Goal: Communication & Community: Answer question/provide support

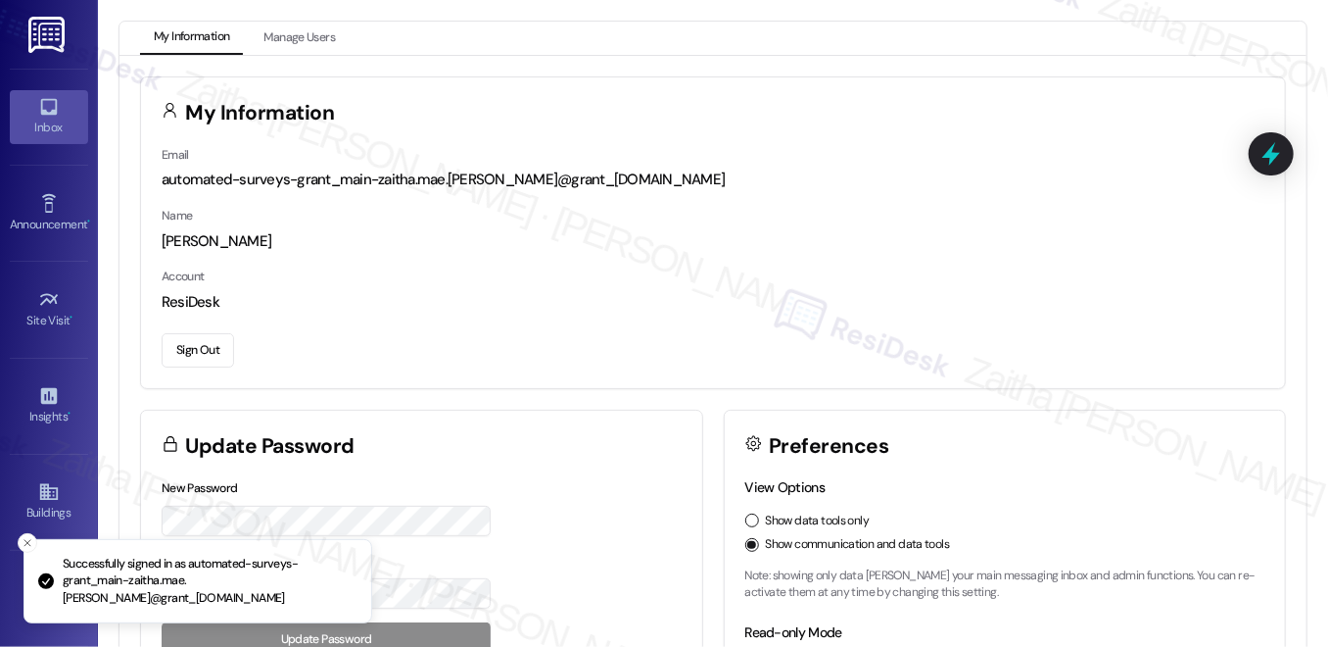
click at [55, 121] on div "Inbox" at bounding box center [49, 128] width 98 height 20
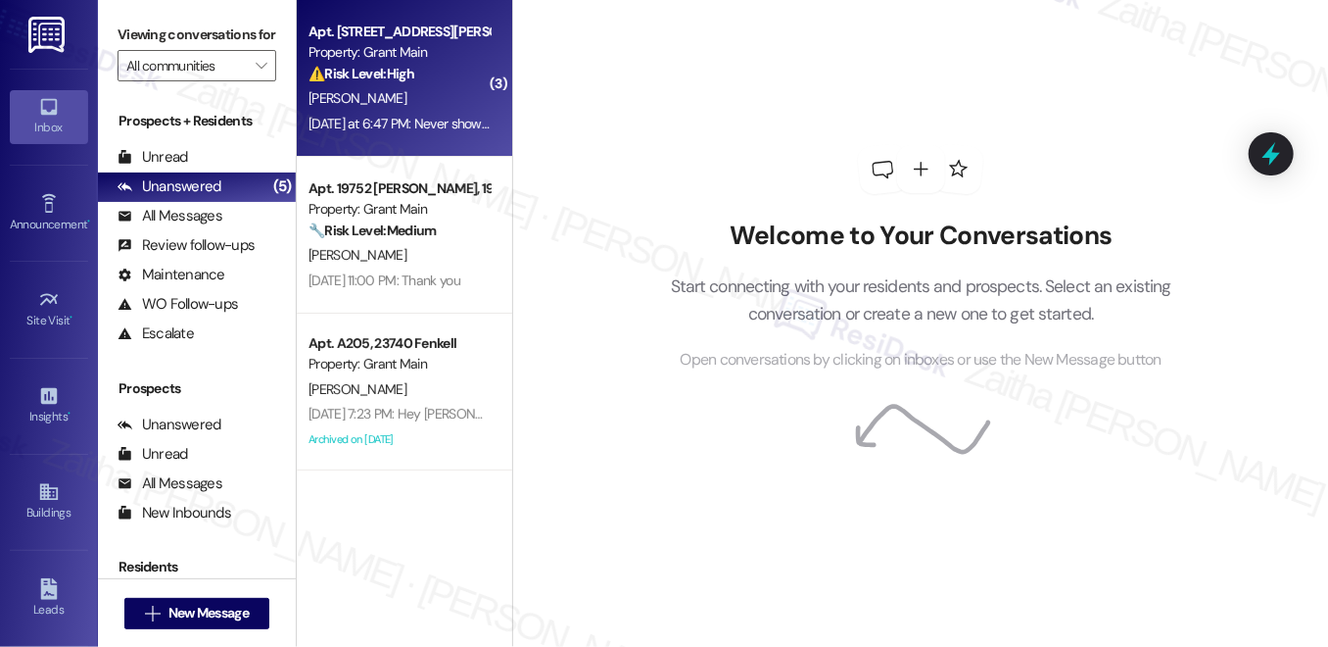
click at [427, 100] on div "[PERSON_NAME]" at bounding box center [399, 98] width 185 height 24
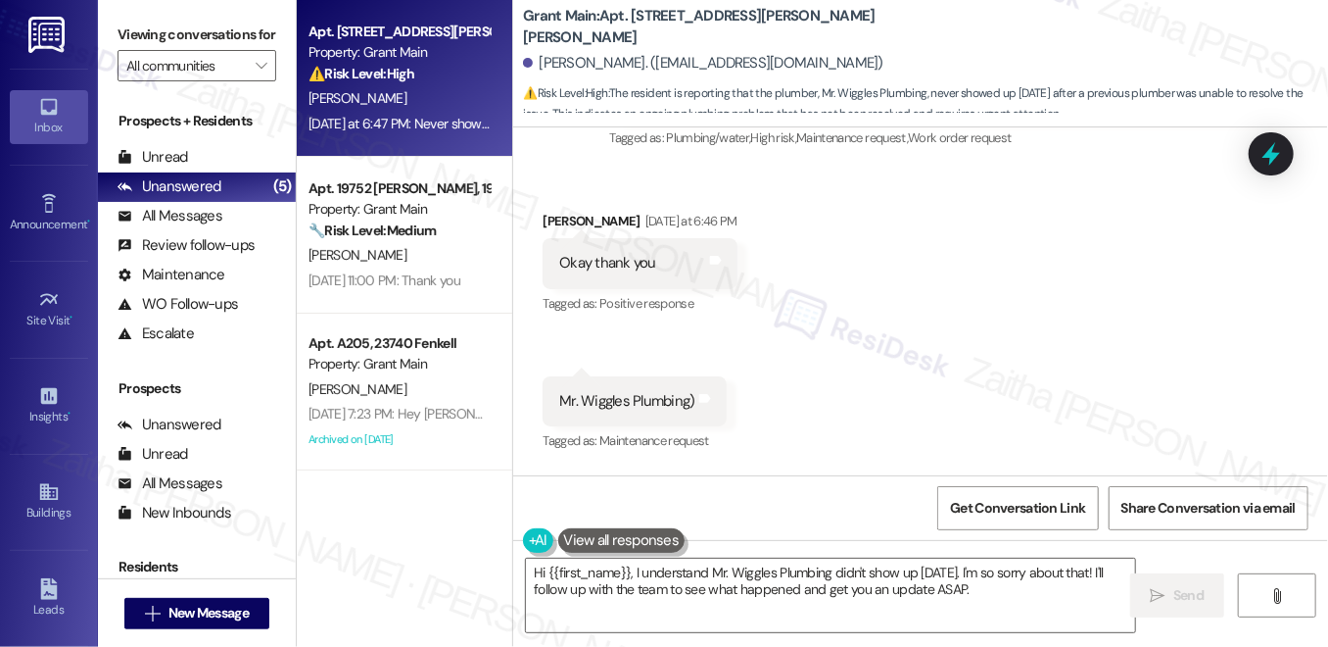
scroll to position [6447, 0]
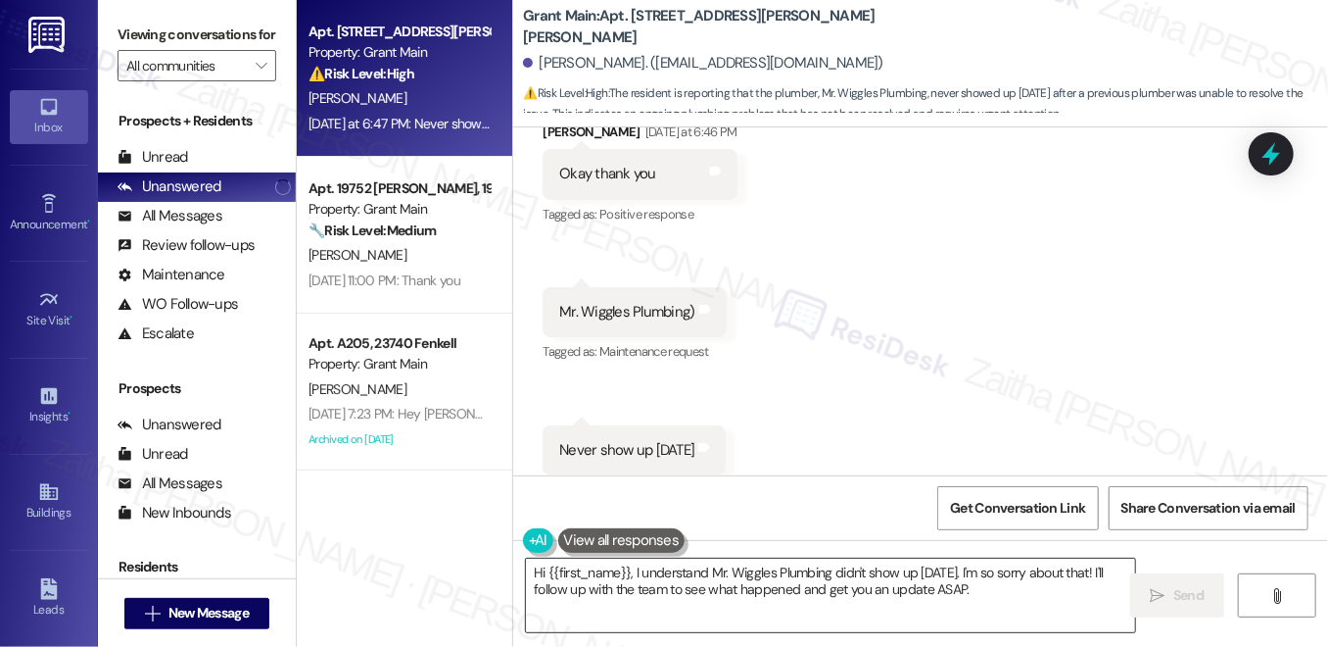
click at [928, 578] on textarea "Hi {{first_name}}, I understand Mr. Wiggles Plumbing didn't show up [DATE]. I'm…" at bounding box center [830, 594] width 609 height 73
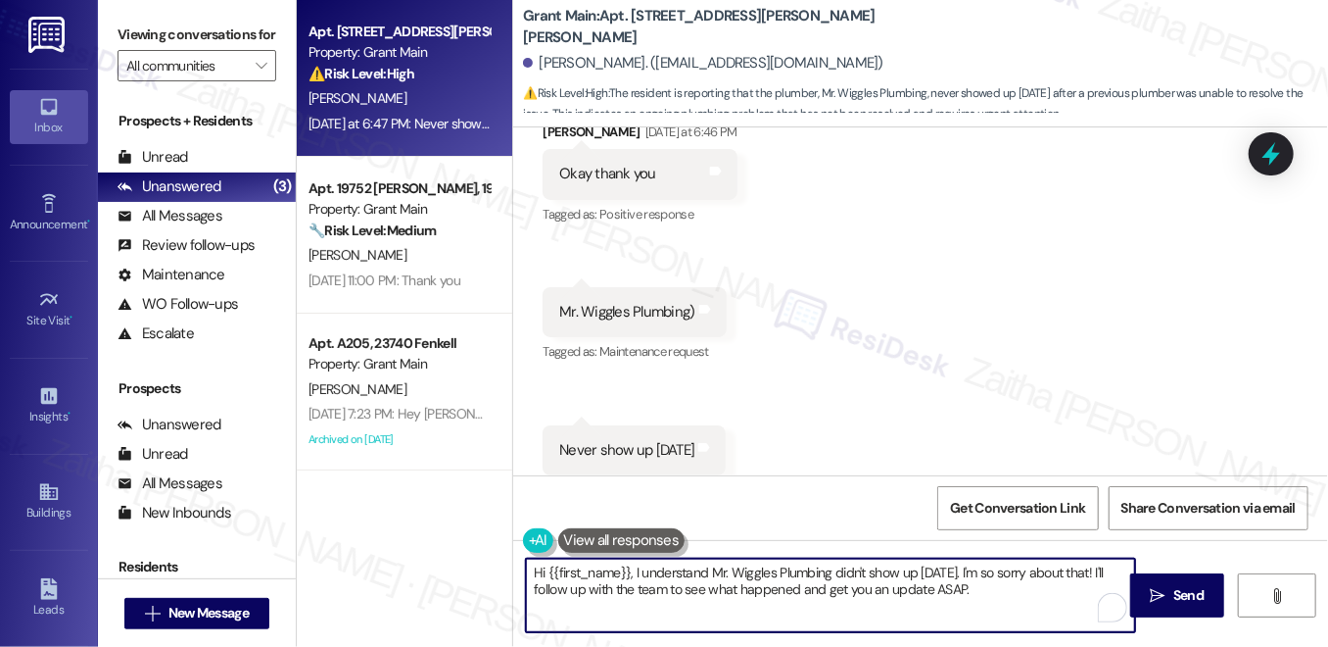
click at [928, 578] on textarea "Hi {{first_name}}, I understand Mr. Wiggles Plumbing didn't show up [DATE]. I'm…" at bounding box center [830, 594] width 609 height 73
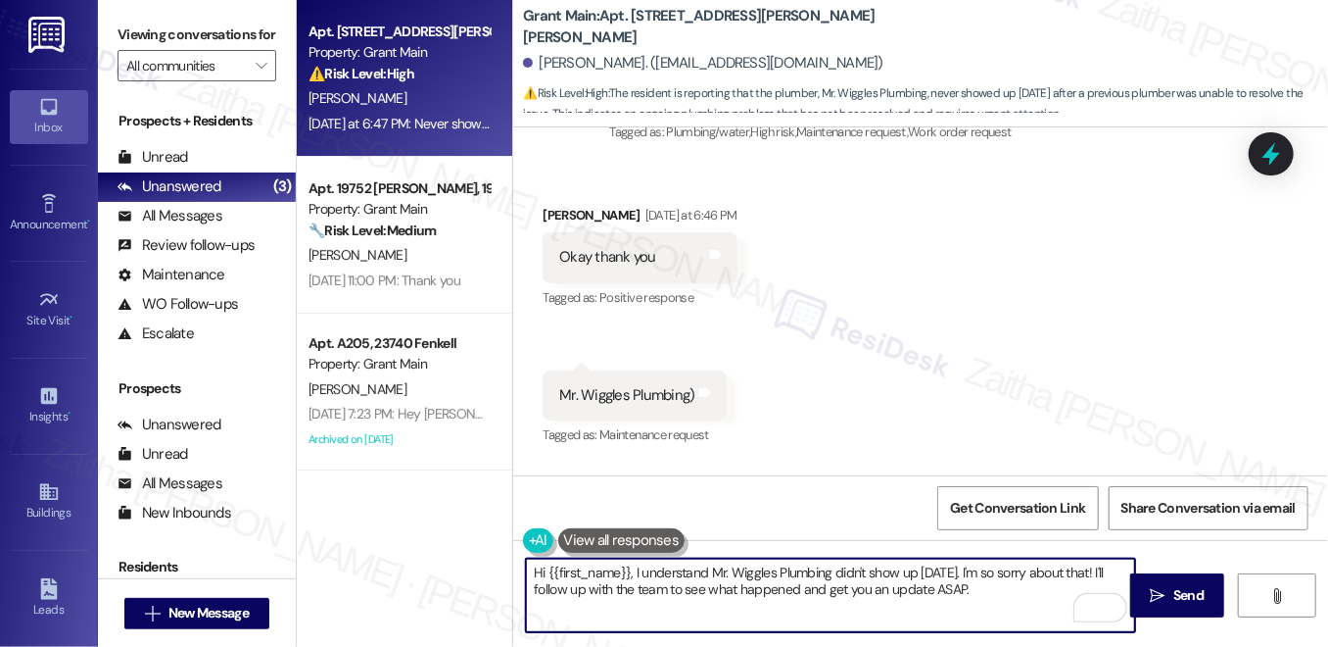
scroll to position [6270, 0]
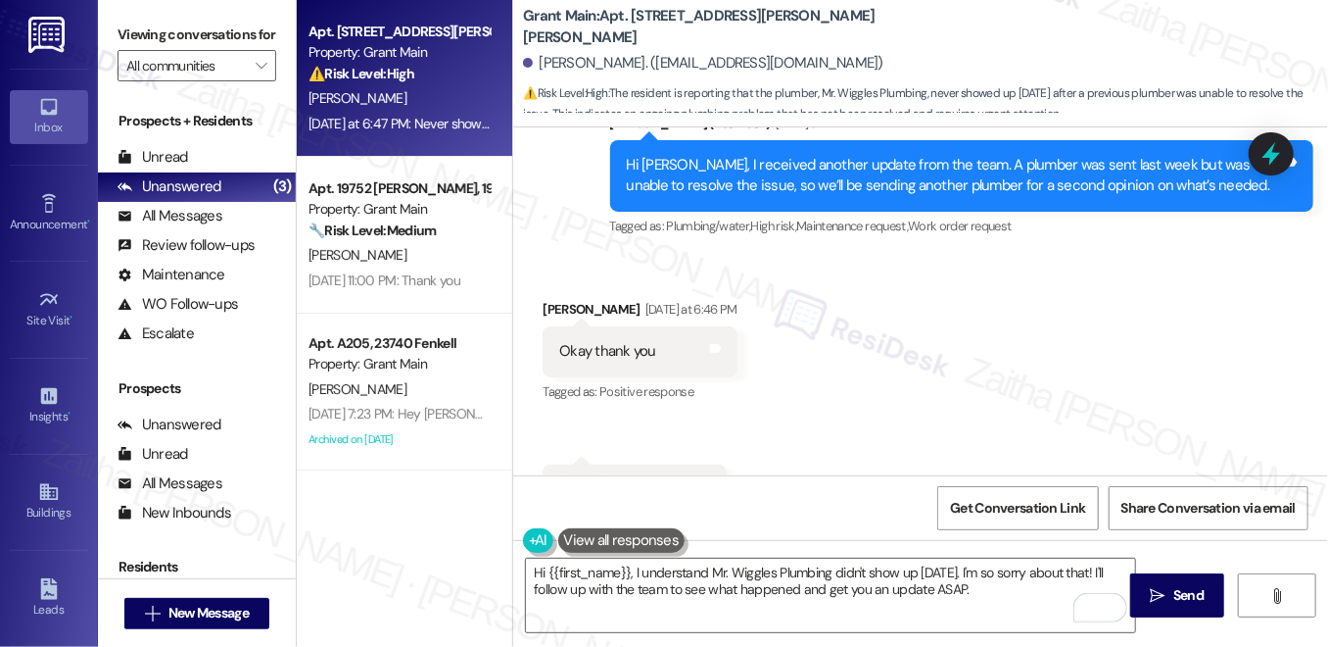
click at [540, 60] on div "[PERSON_NAME]. ([EMAIL_ADDRESS][DOMAIN_NAME])" at bounding box center [703, 63] width 361 height 21
drag, startPoint x: 540, startPoint y: 60, endPoint x: 634, endPoint y: 61, distance: 94.1
click at [634, 61] on div "[PERSON_NAME]. ([EMAIL_ADDRESS][DOMAIN_NAME])" at bounding box center [703, 63] width 361 height 21
copy div "[PERSON_NAME]"
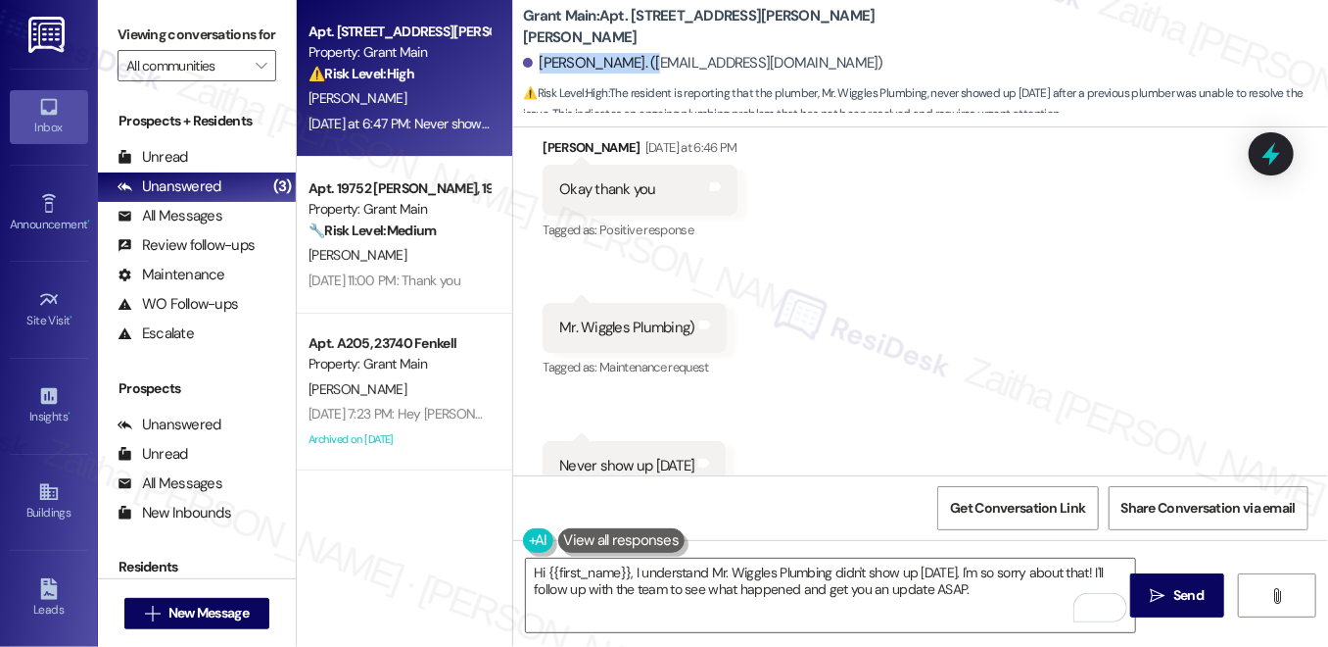
scroll to position [6447, 0]
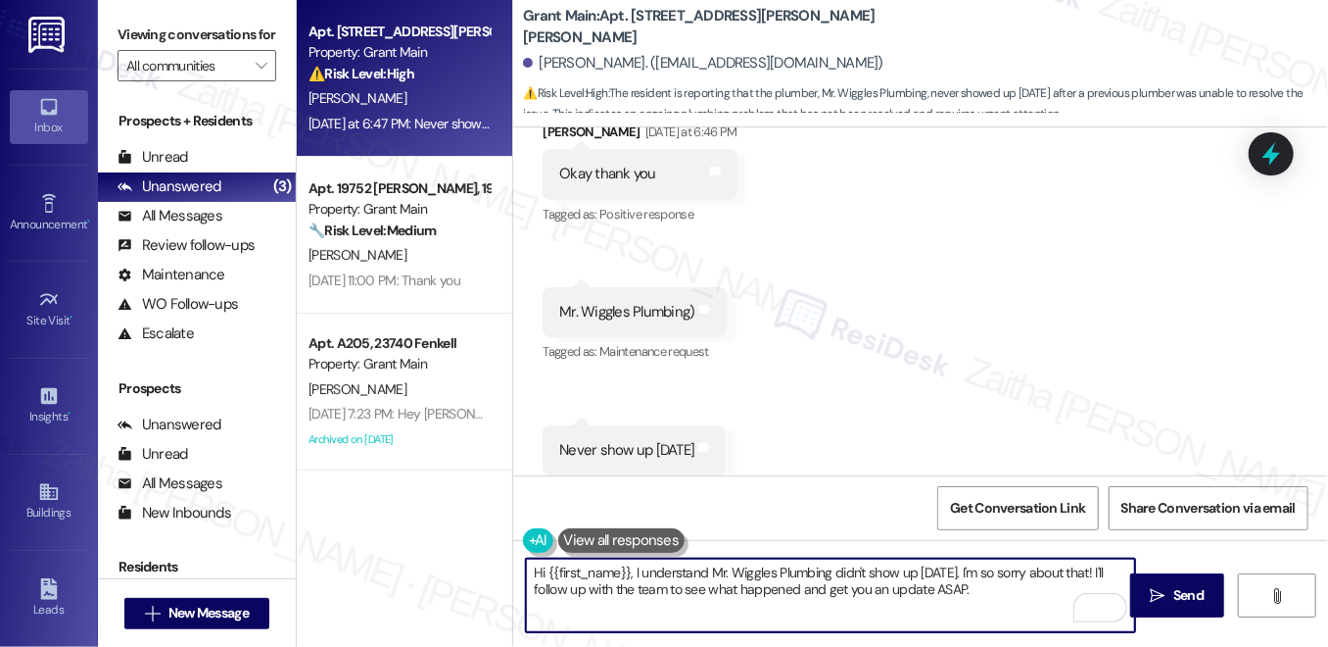
click at [938, 586] on textarea "Hi {{first_name}}, I understand Mr. Wiggles Plumbing didn't show up [DATE]. I'm…" at bounding box center [830, 594] width 609 height 73
click at [940, 586] on textarea "Hi {{first_name}}, I understand Mr. Wiggles Plumbing didn't show up [DATE]. I'm…" at bounding box center [830, 594] width 609 height 73
click at [941, 586] on textarea "Hi {{first_name}}, I understand Mr. Wiggles Plumbing didn't show up [DATE]. I'm…" at bounding box center [830, 594] width 609 height 73
click at [946, 593] on textarea "Hi {{first_name}}, I understand Mr. Wiggles Plumbing didn't show up [DATE]. I'm…" at bounding box center [830, 594] width 609 height 73
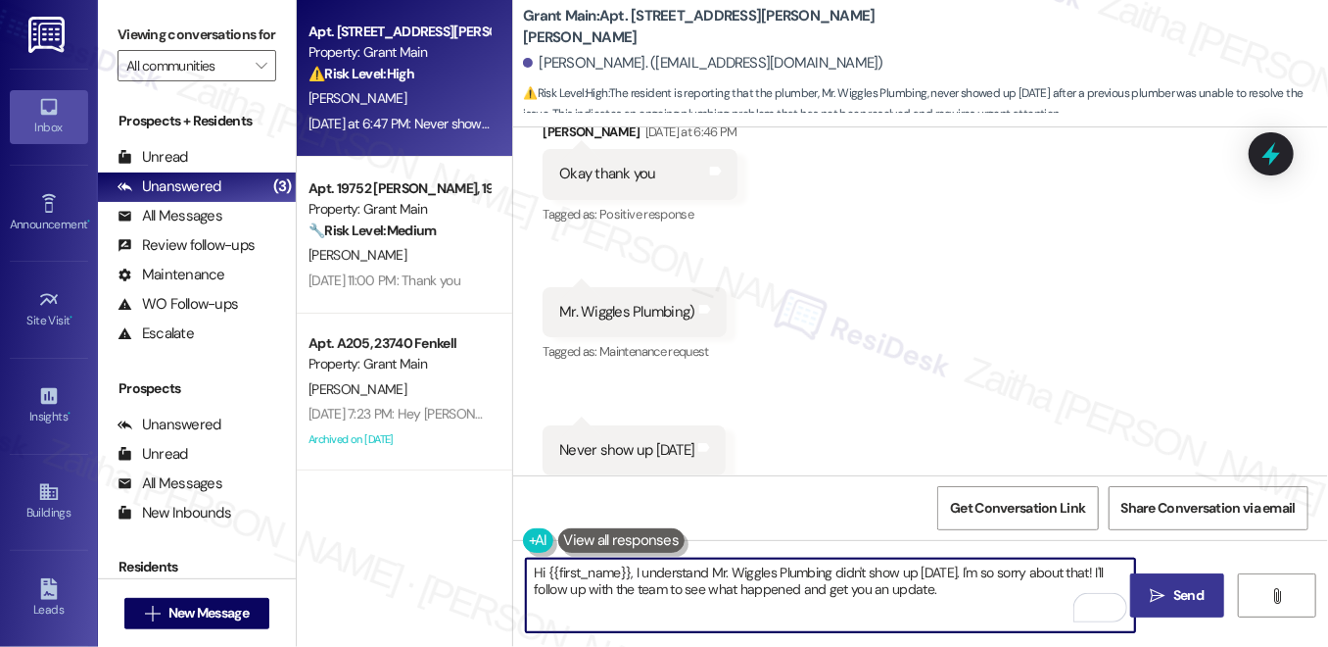
type textarea "Hi {{first_name}}, I understand Mr. Wiggles Plumbing didn't show up [DATE]. I'm…"
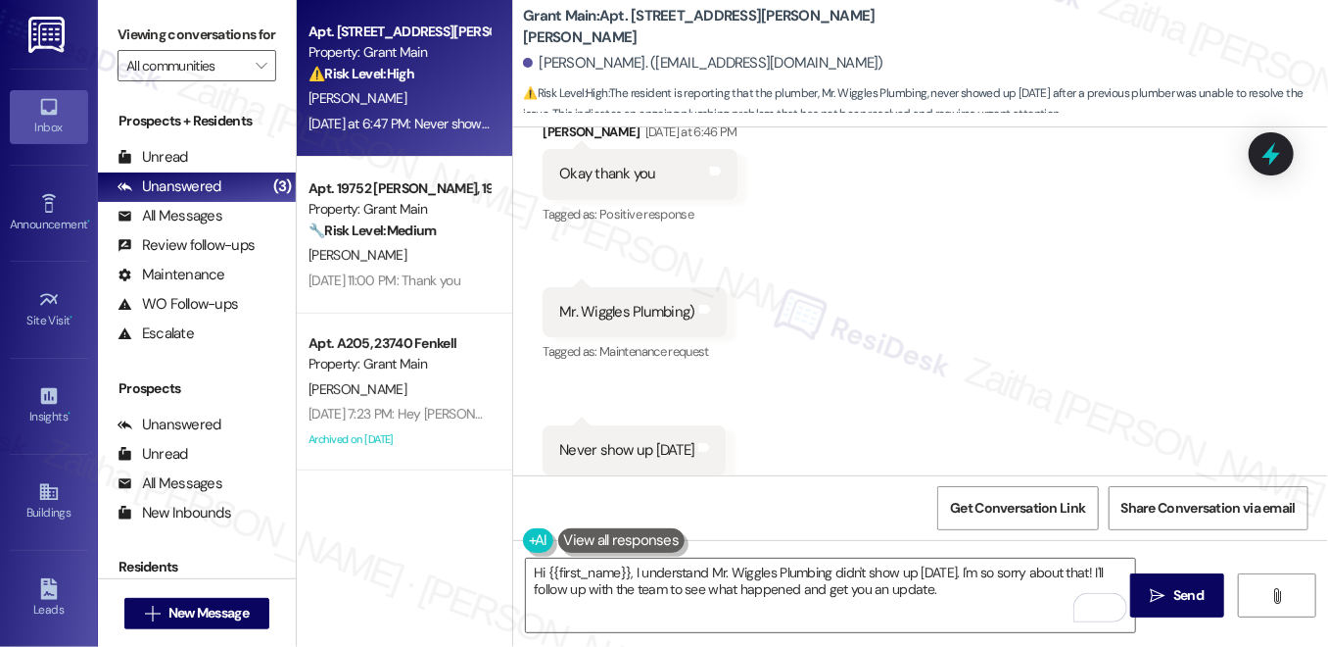
drag, startPoint x: 1173, startPoint y: 587, endPoint x: 1150, endPoint y: 563, distance: 32.6
click at [1174, 587] on span "Send" at bounding box center [1189, 595] width 30 height 21
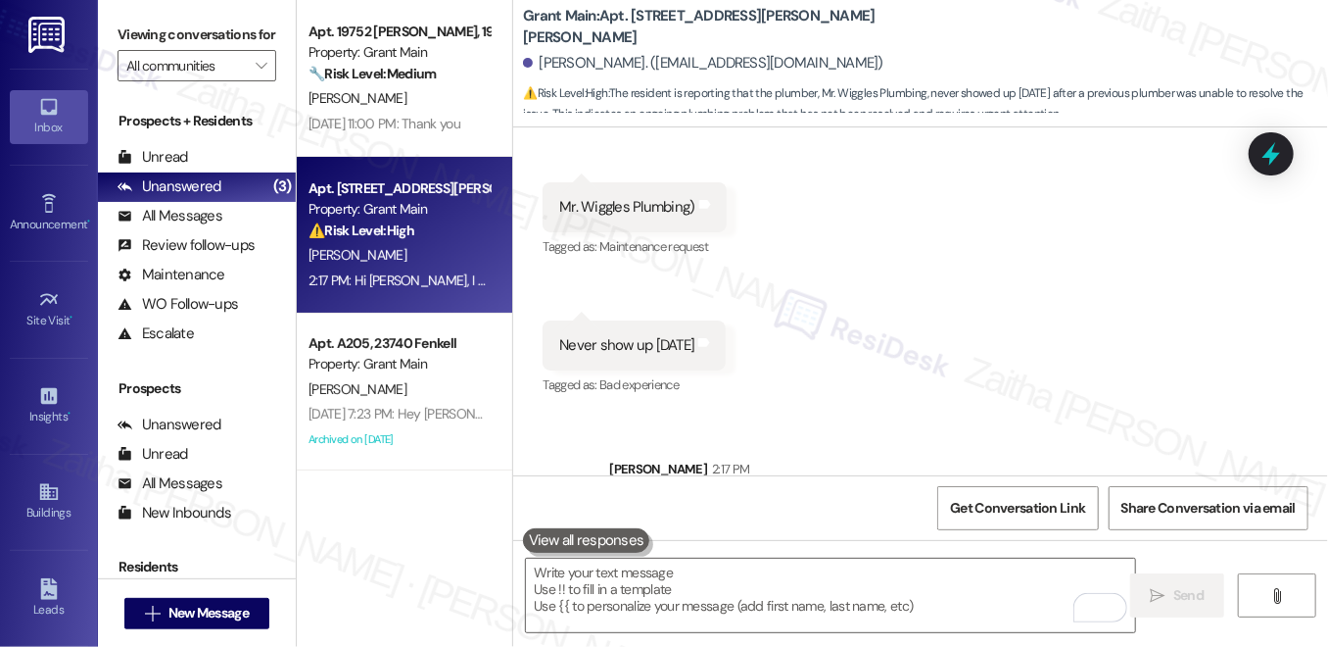
scroll to position [6606, 0]
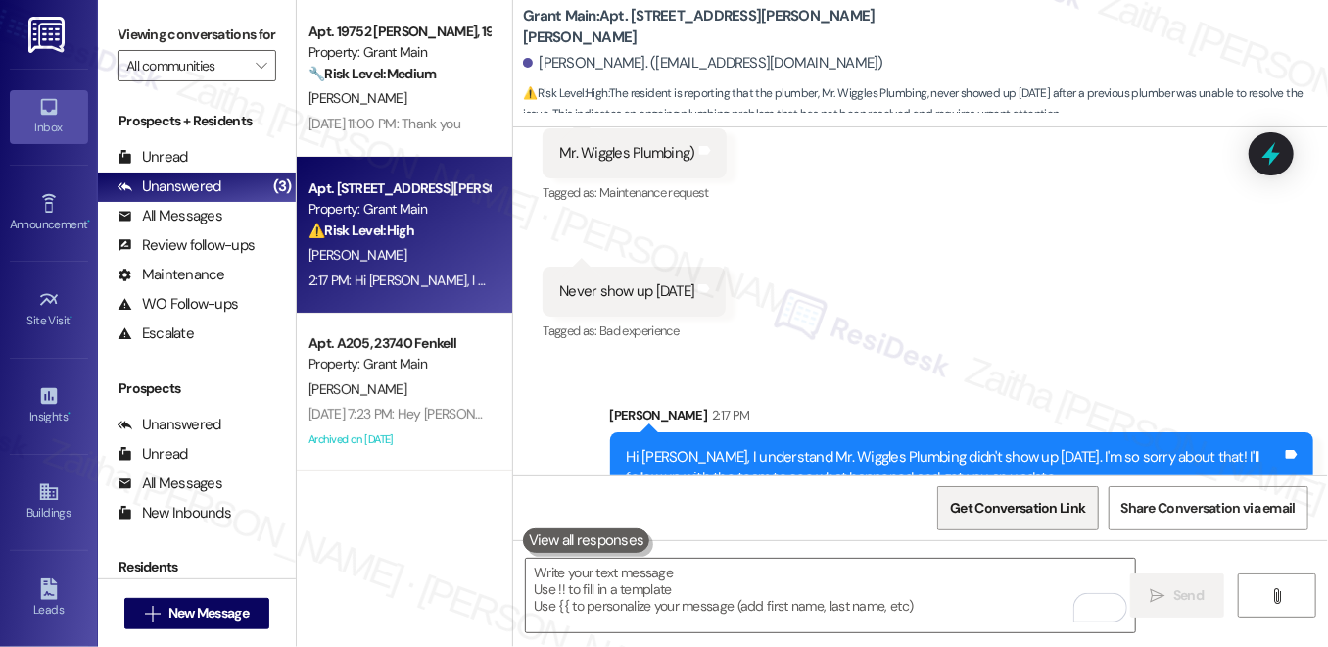
click at [1032, 515] on span "Get Conversation Link" at bounding box center [1017, 508] width 135 height 21
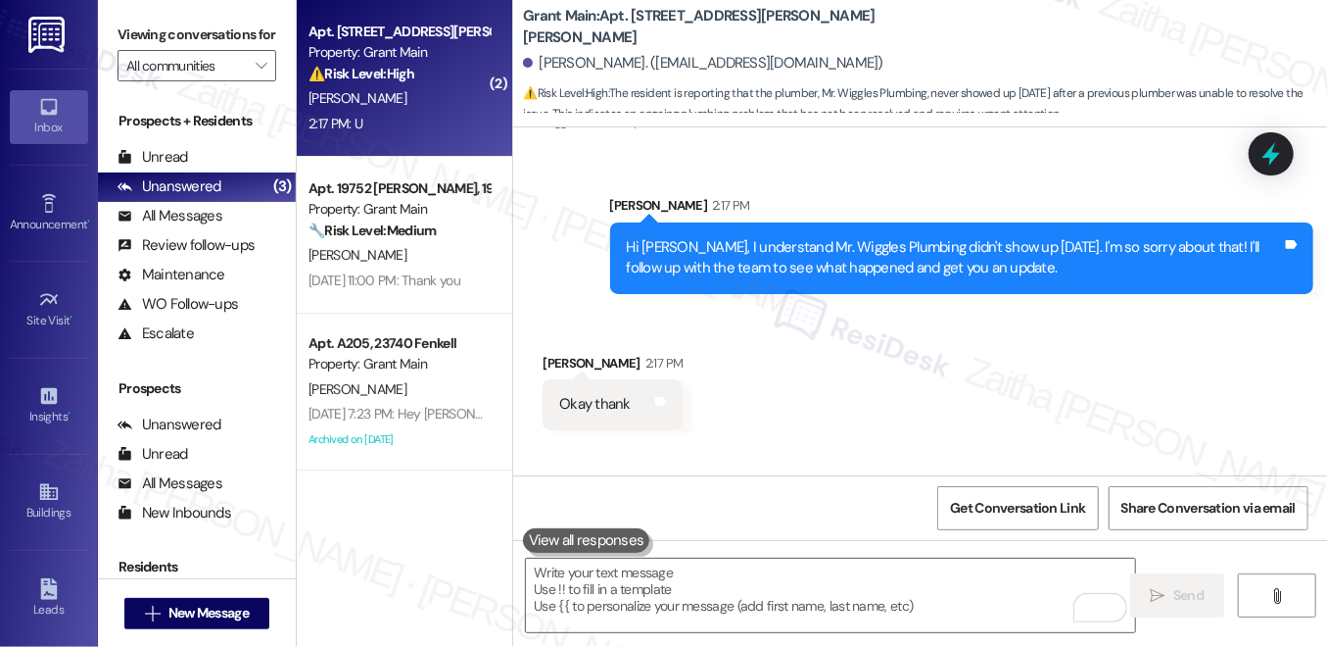
scroll to position [6878, 0]
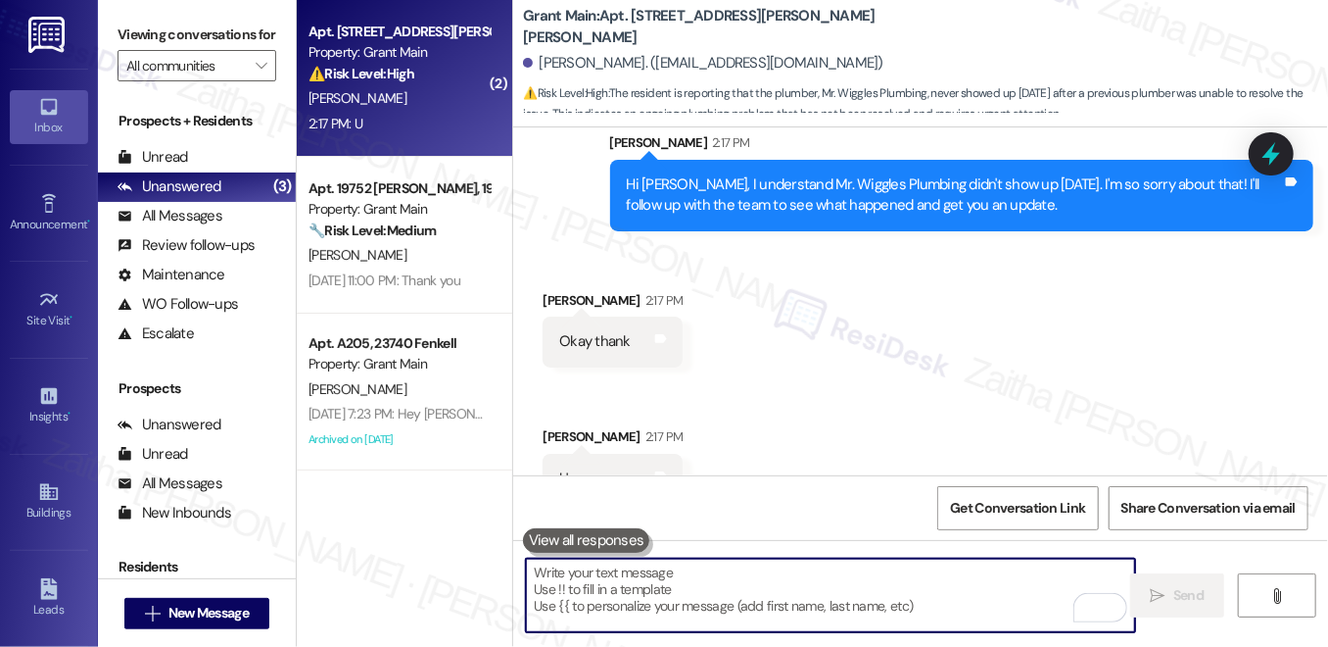
click at [694, 574] on textarea "To enrich screen reader interactions, please activate Accessibility in Grammarl…" at bounding box center [830, 594] width 609 height 73
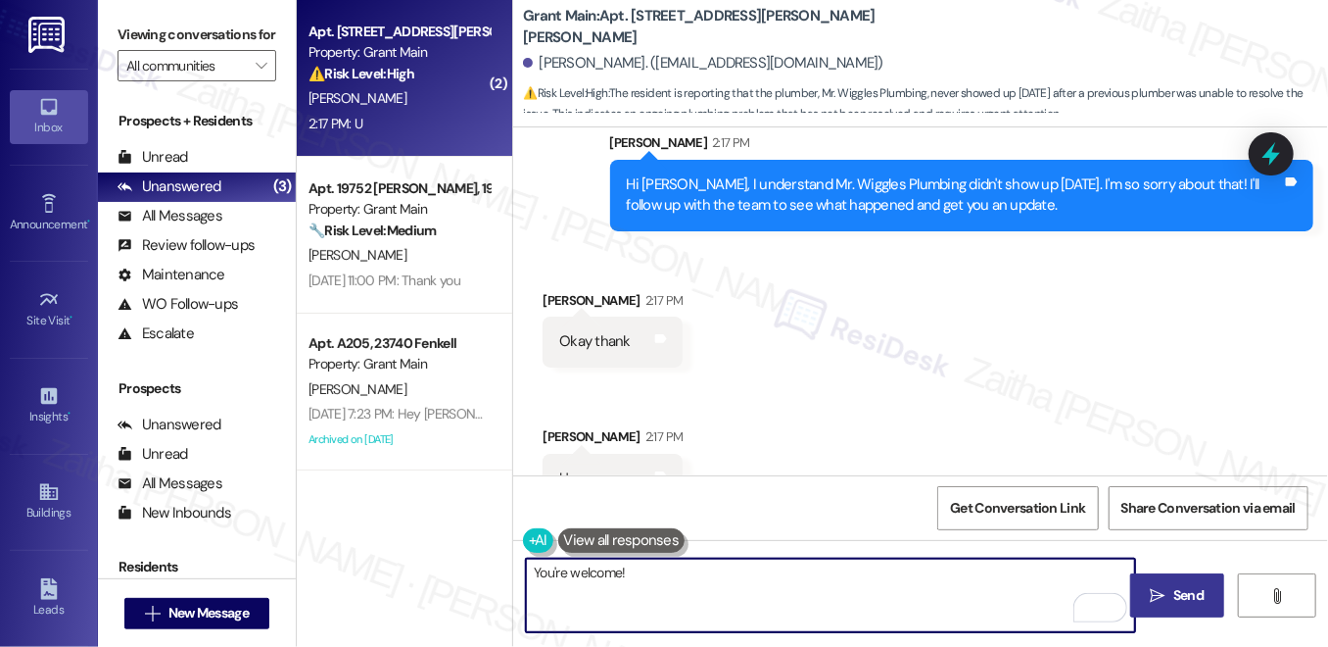
type textarea "You're welcome!"
click at [1189, 594] on span "Send" at bounding box center [1189, 595] width 30 height 21
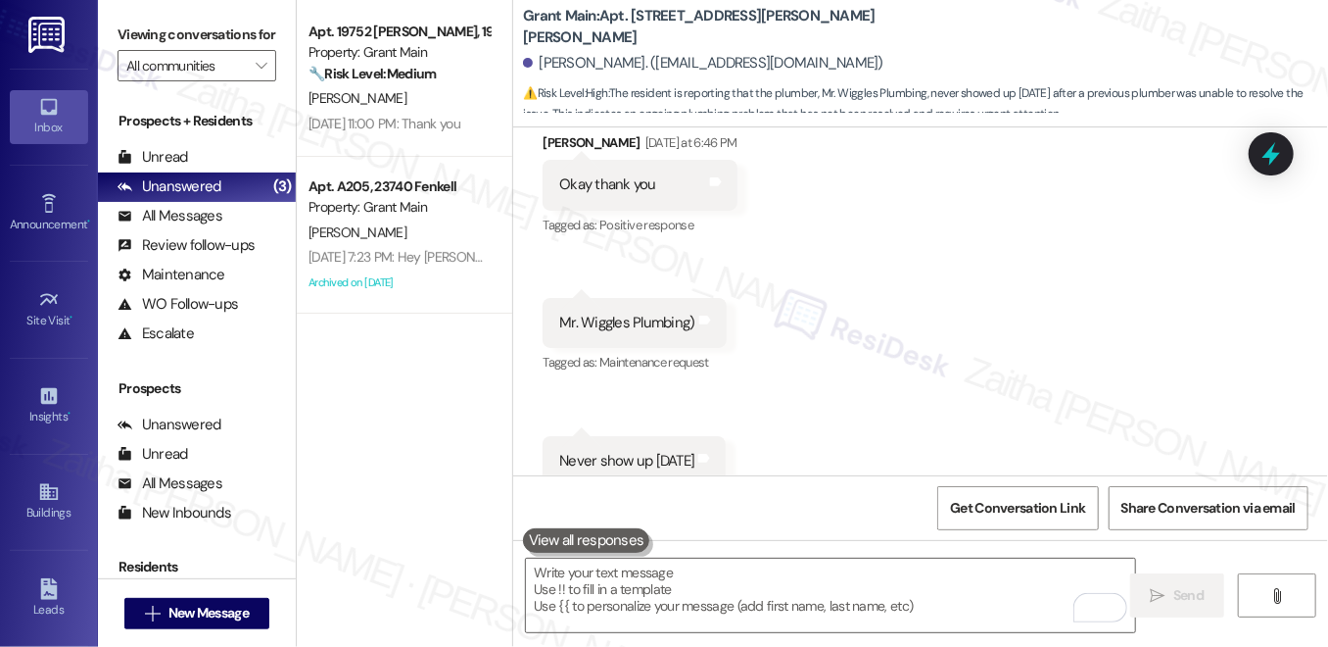
scroll to position [6792, 0]
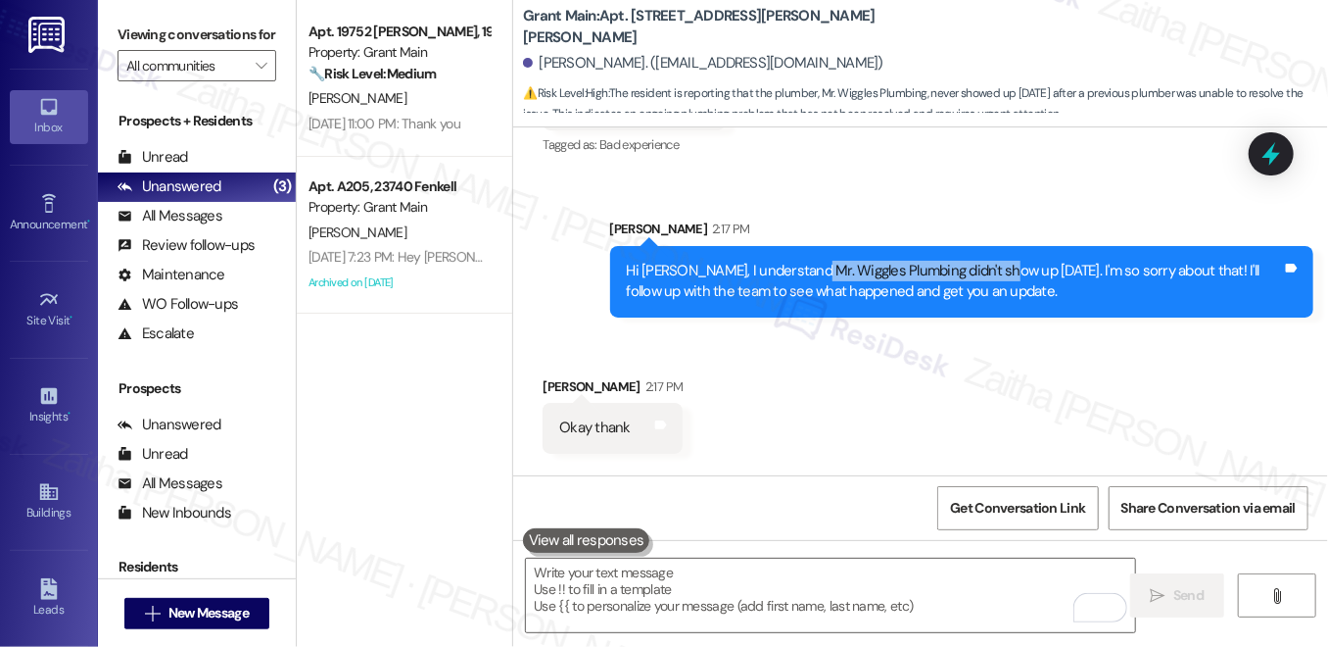
drag, startPoint x: 797, startPoint y: 223, endPoint x: 999, endPoint y: 230, distance: 201.9
click at [999, 261] on div "Hi [PERSON_NAME], I understand Mr. Wiggles Plumbing didn't show up [DATE]. I'm …" at bounding box center [954, 282] width 655 height 42
copy div "Wiggles Plumbing didn't show up"
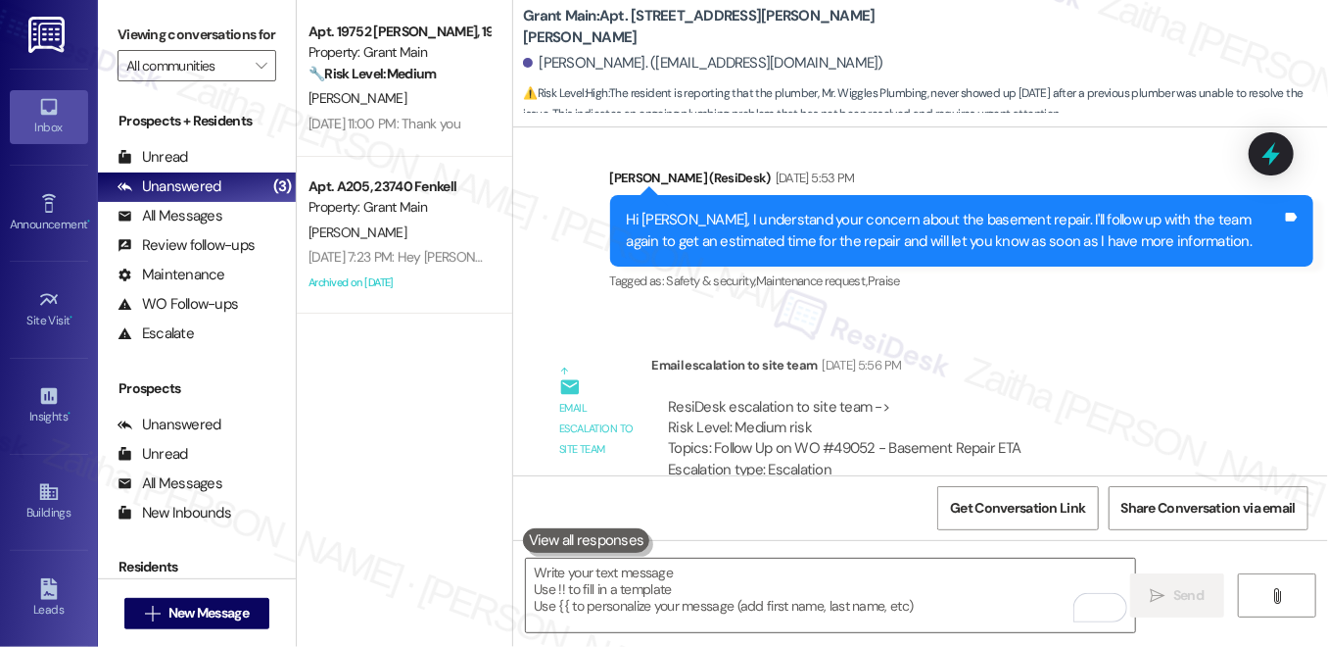
scroll to position [5100, 0]
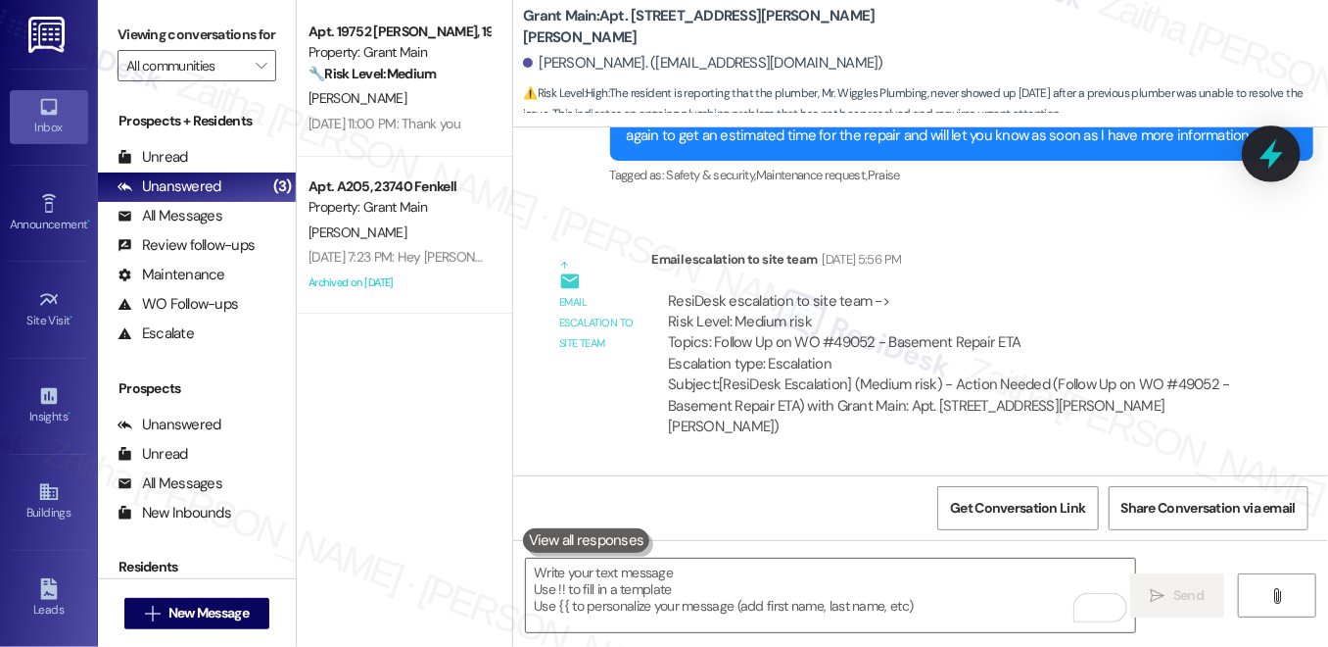
click at [1283, 159] on icon at bounding box center [1271, 153] width 33 height 33
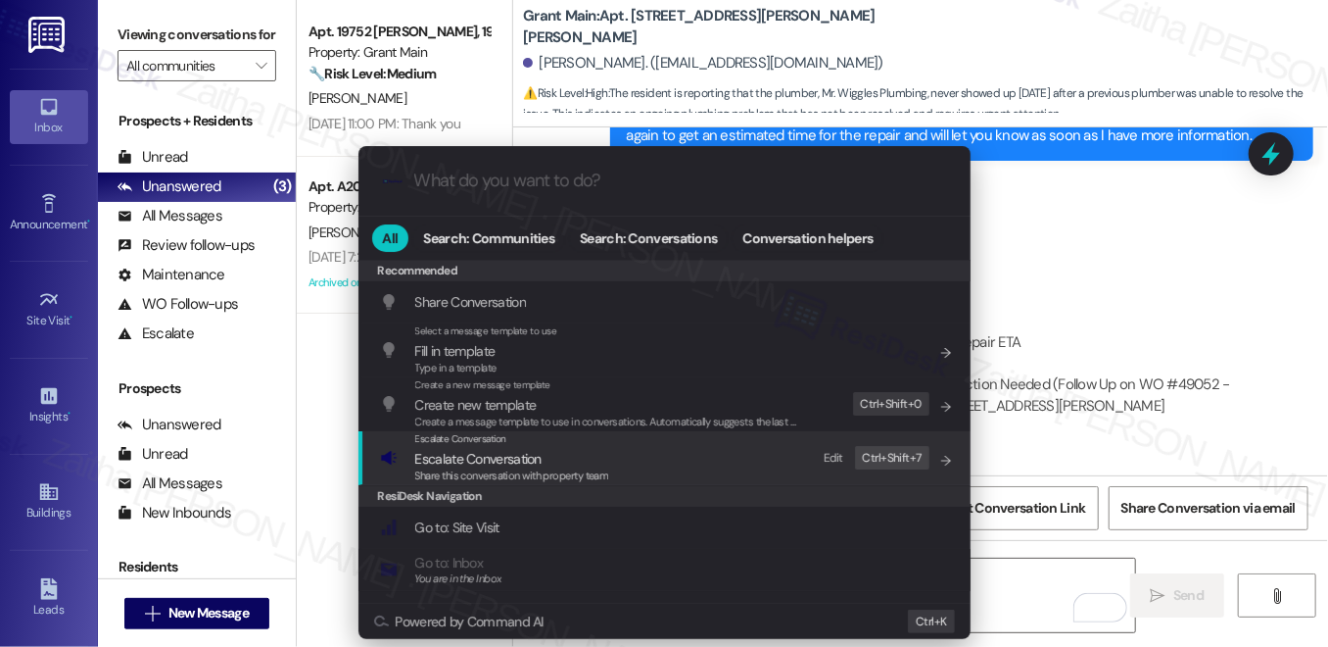
click at [517, 460] on span "Escalate Conversation" at bounding box center [478, 459] width 126 height 18
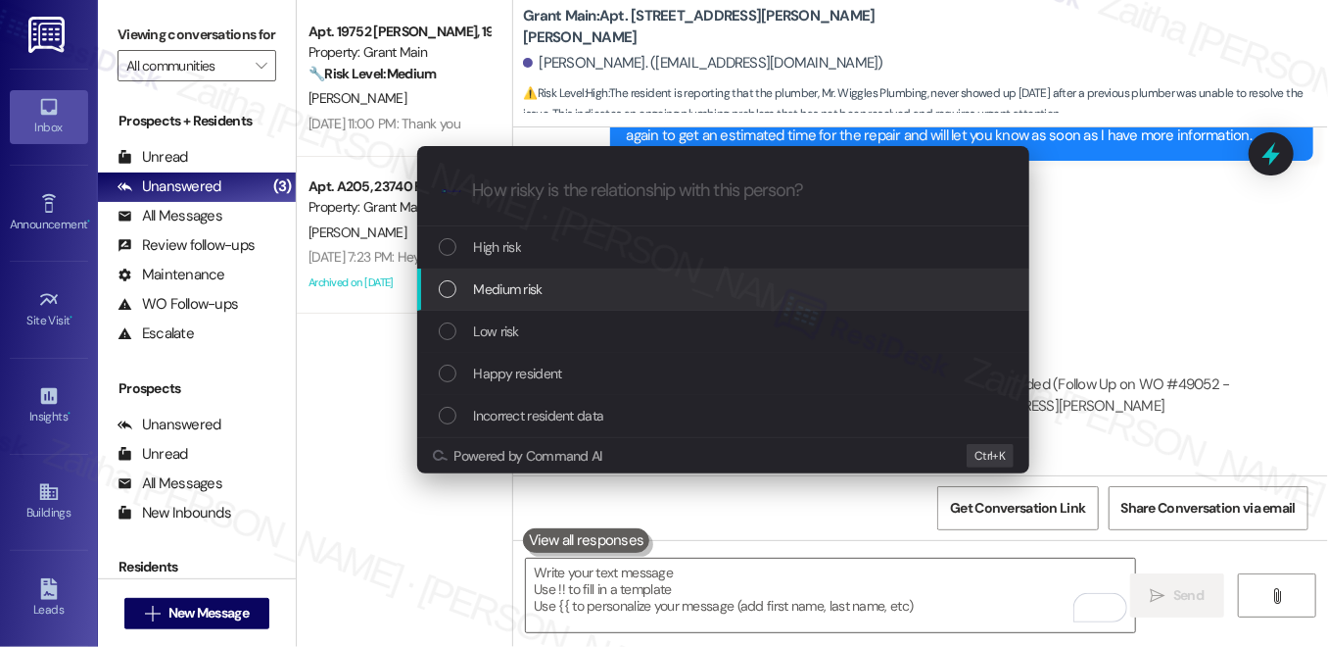
click at [530, 292] on span "Medium risk" at bounding box center [508, 289] width 69 height 22
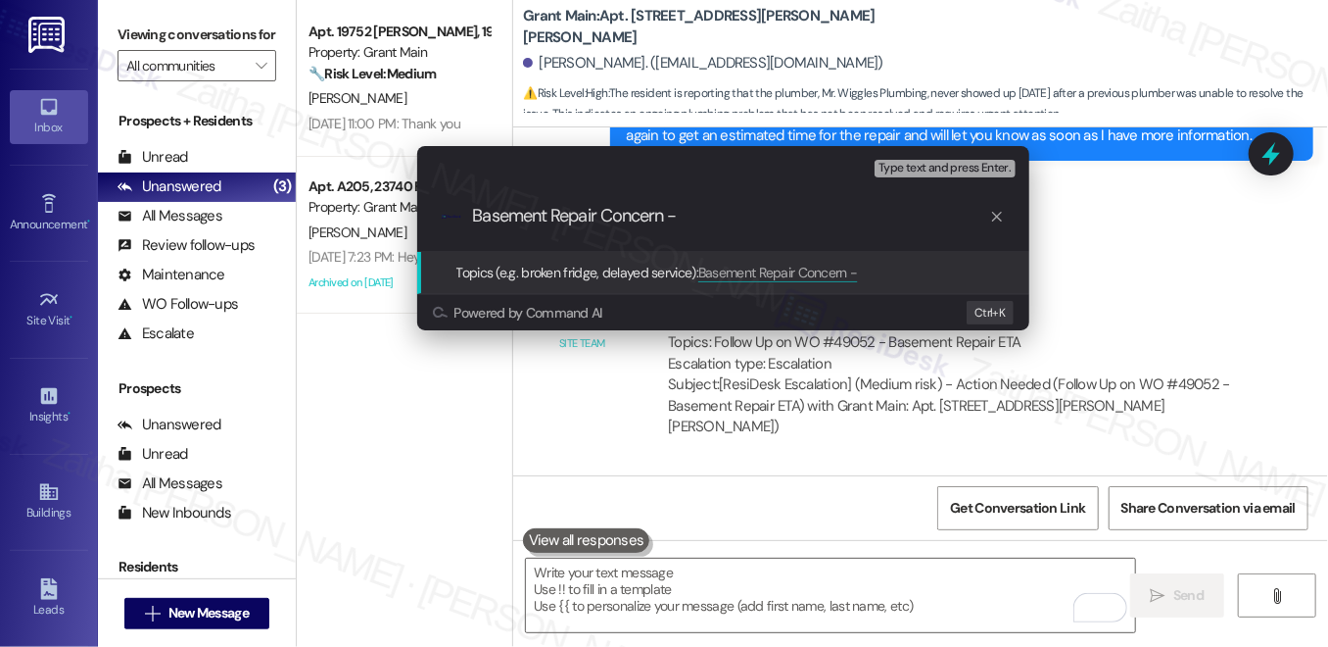
paste input "Wiggles Plumbing didn't show up"
type input "Basement Repair Concern - Wiggles Plumbing didn't show up"
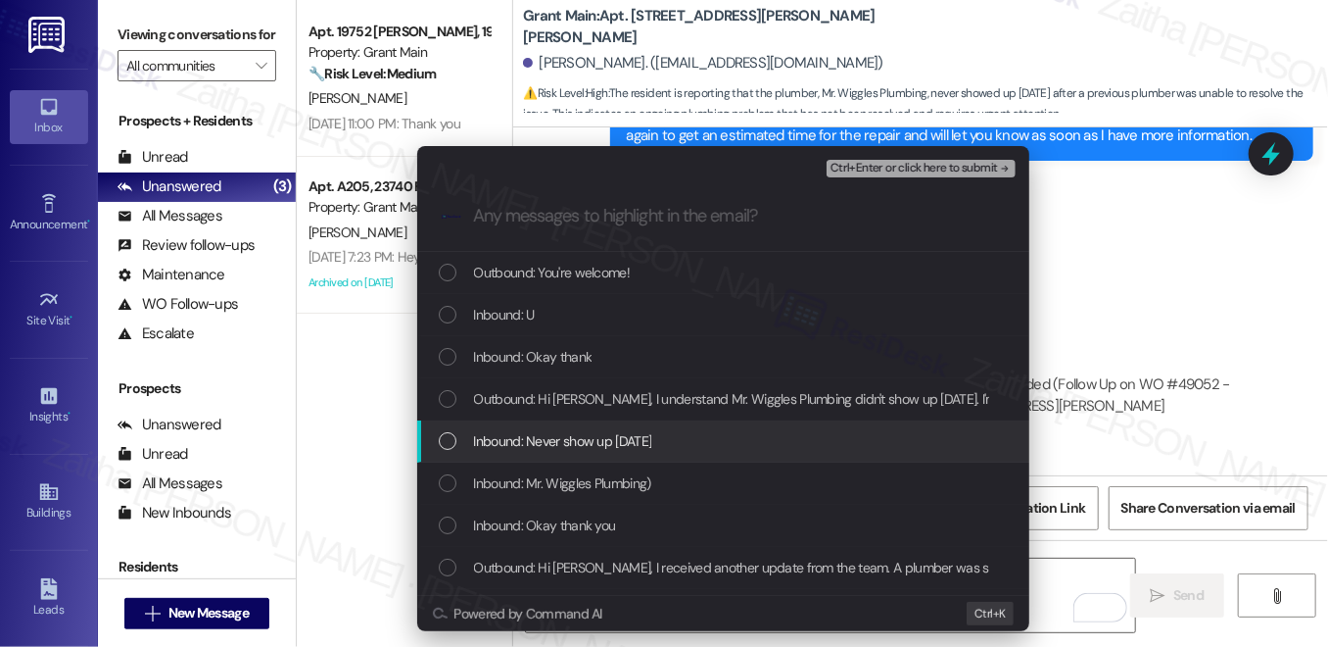
click at [675, 443] on div "Inbound: Never show up [DATE]" at bounding box center [725, 441] width 573 height 22
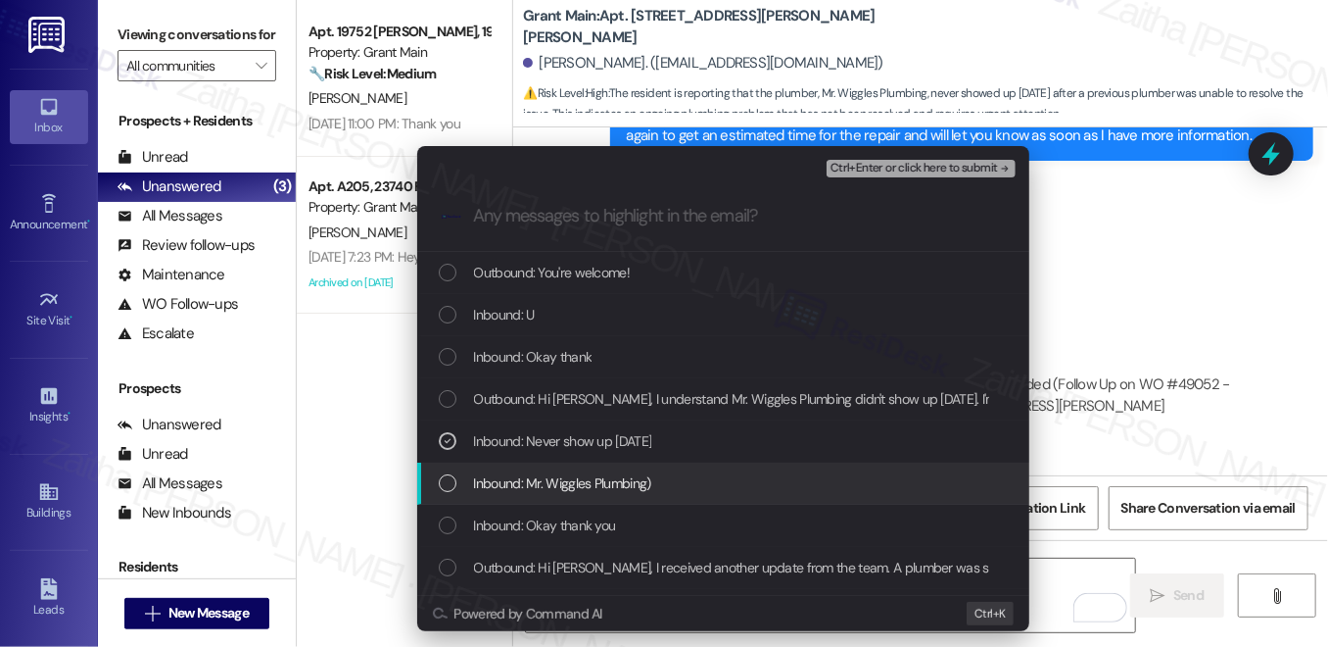
click at [682, 482] on div "Inbound: Mr. Wiggles Plumbing)" at bounding box center [725, 483] width 573 height 22
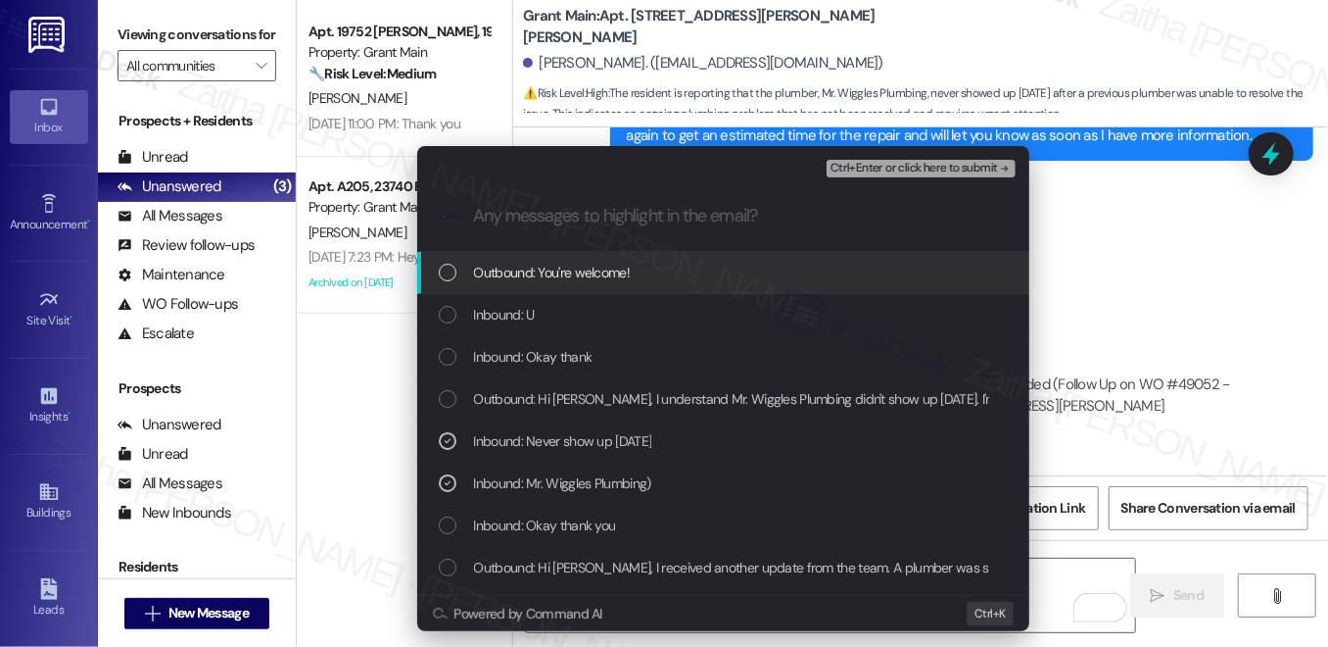
click at [889, 172] on span "Ctrl+Enter or click here to submit" at bounding box center [915, 169] width 168 height 14
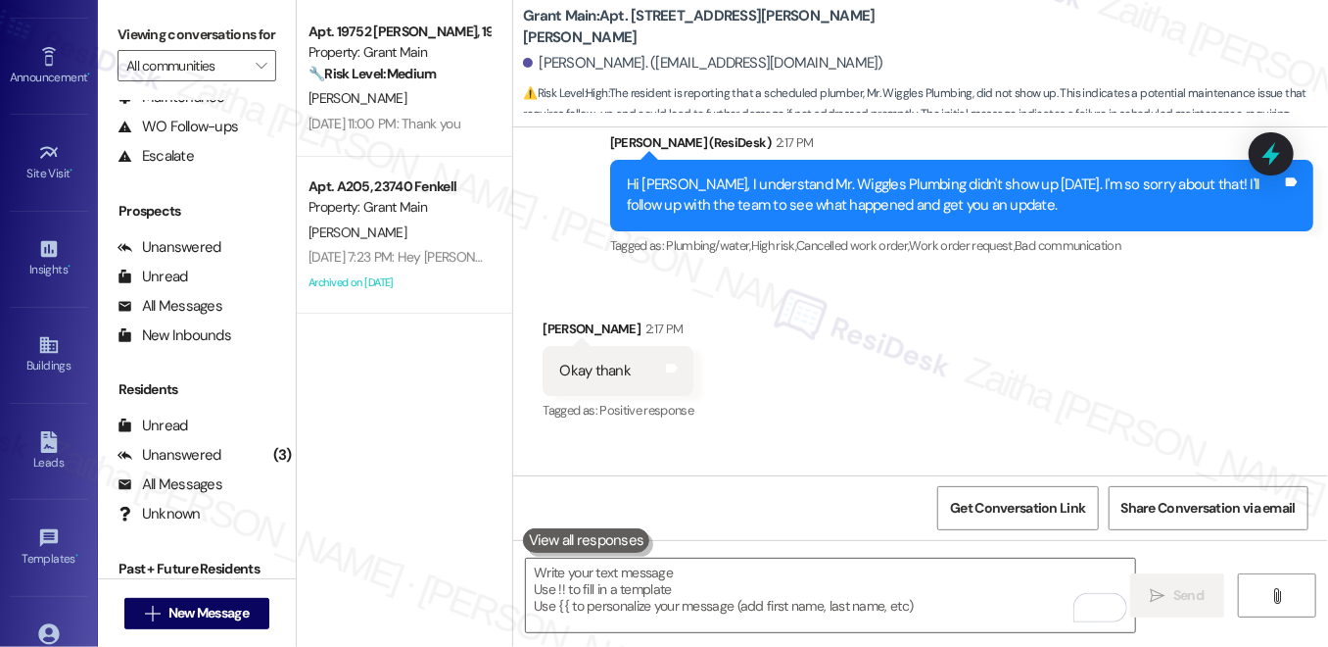
scroll to position [280, 0]
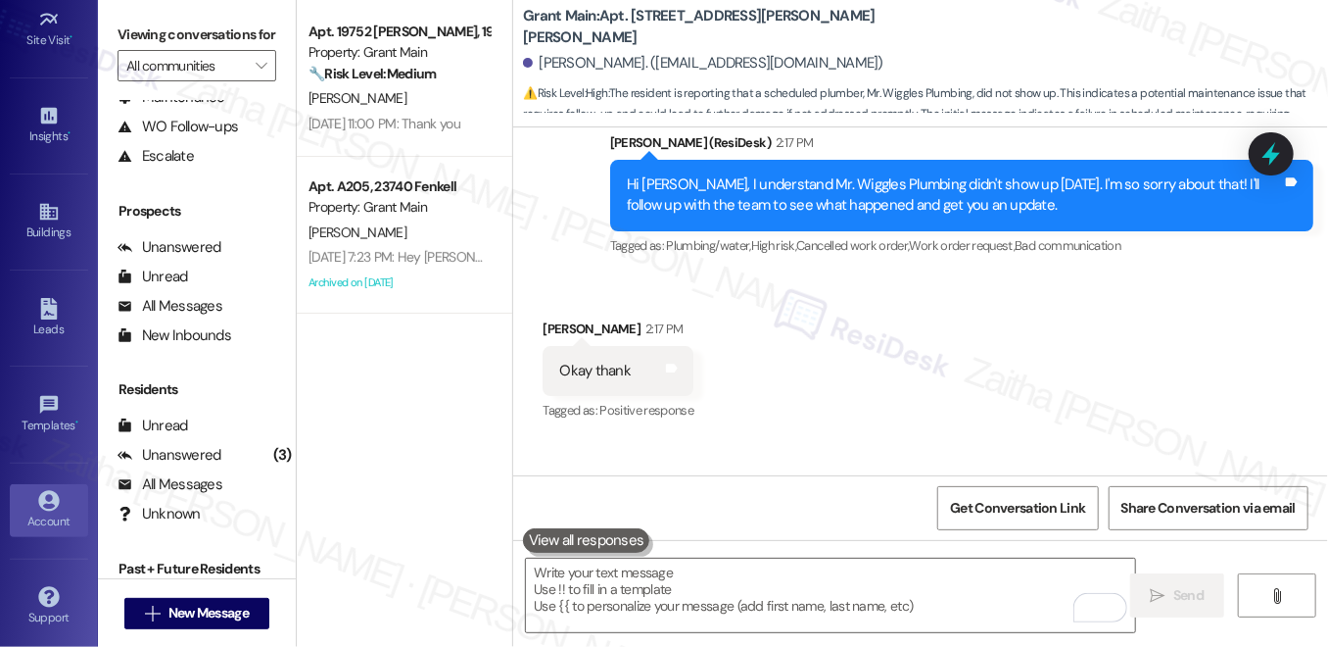
click at [17, 520] on div "Account" at bounding box center [49, 521] width 98 height 20
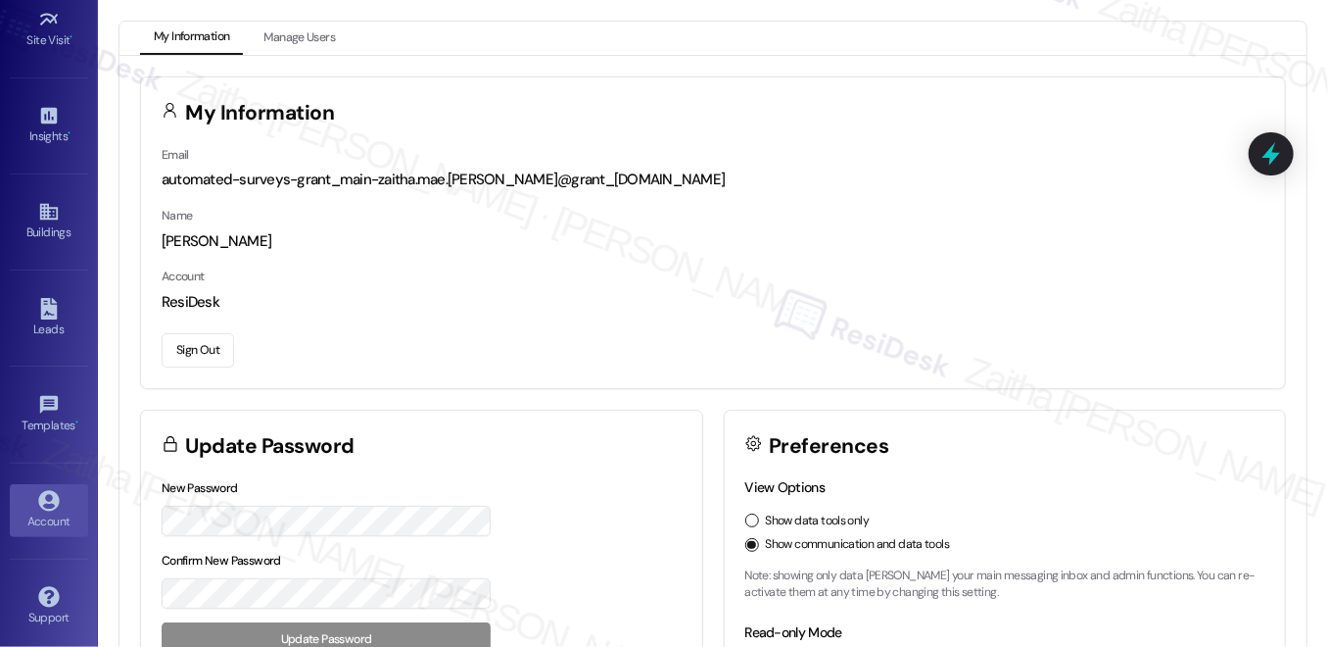
click at [182, 352] on button "Sign Out" at bounding box center [198, 350] width 72 height 34
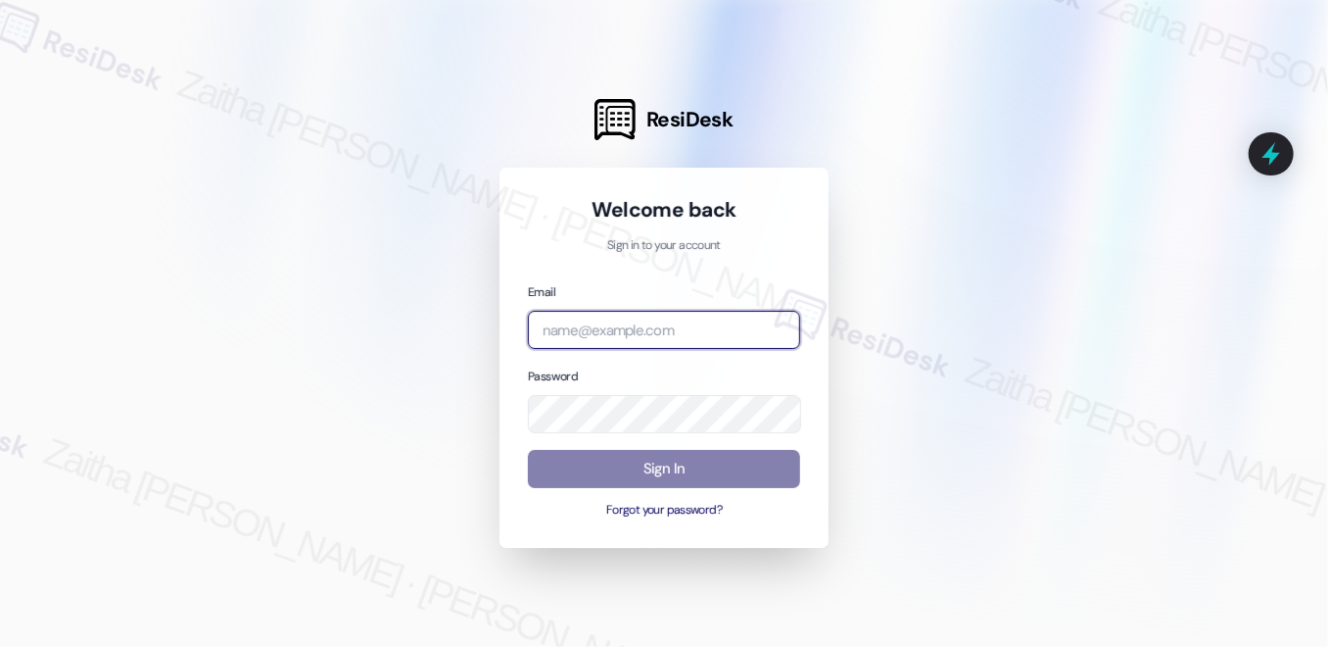
click at [627, 337] on input "email" at bounding box center [664, 330] width 272 height 38
type input "automated-surveys-[MEDICAL_DATA]_formerly_regency-zaitha.mae.[PERSON_NAME]@[MED…"
